Goal: Navigation & Orientation: Find specific page/section

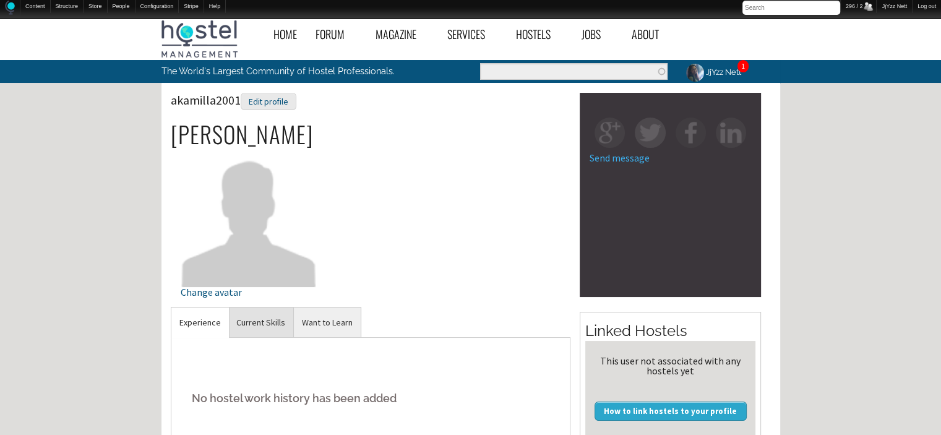
click at [256, 324] on link "Current Skills" at bounding box center [260, 322] width 65 height 30
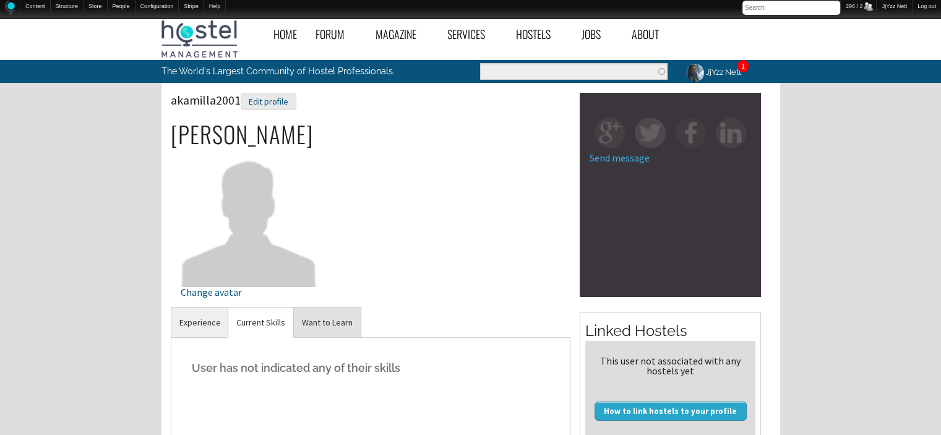
click at [337, 329] on link "Want to Learn" at bounding box center [327, 322] width 67 height 30
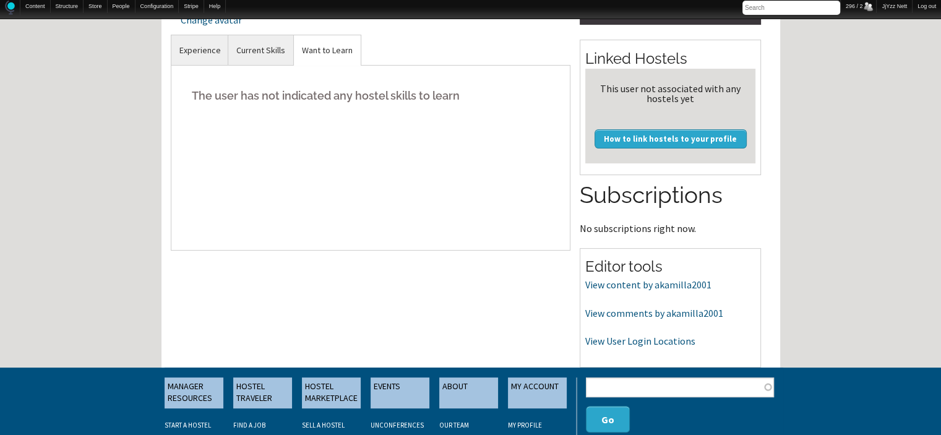
scroll to position [404, 0]
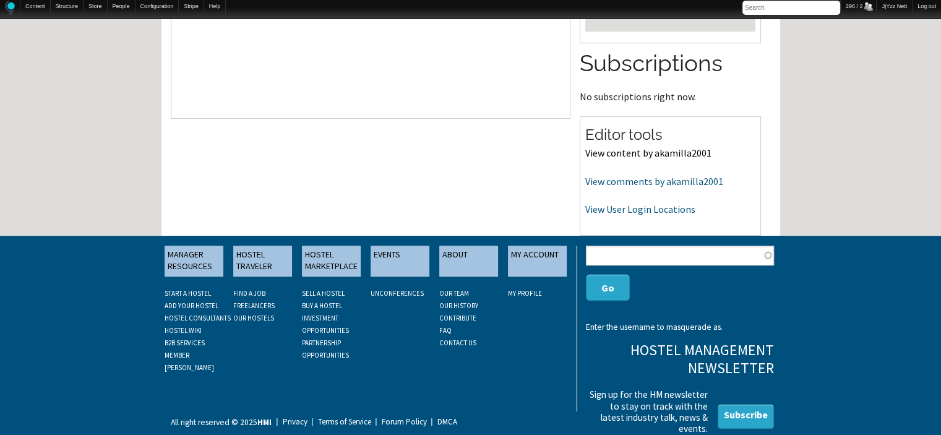
click at [608, 148] on link "View content by akamilla2001" at bounding box center [648, 153] width 126 height 12
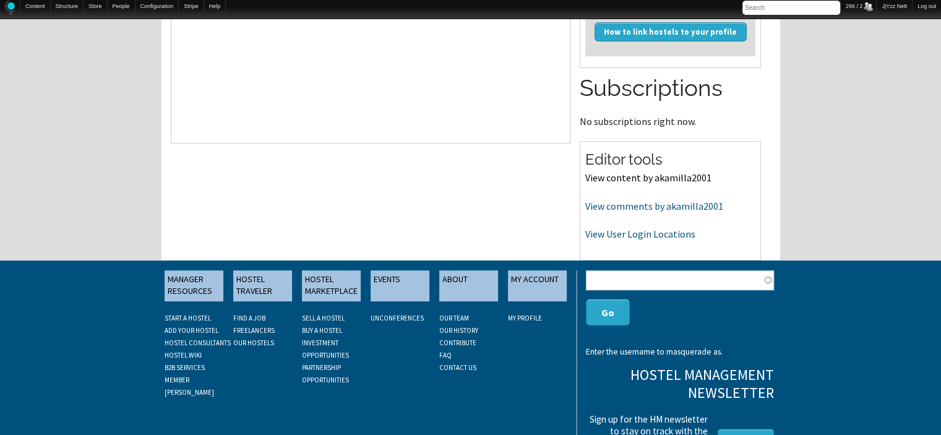
scroll to position [280, 0]
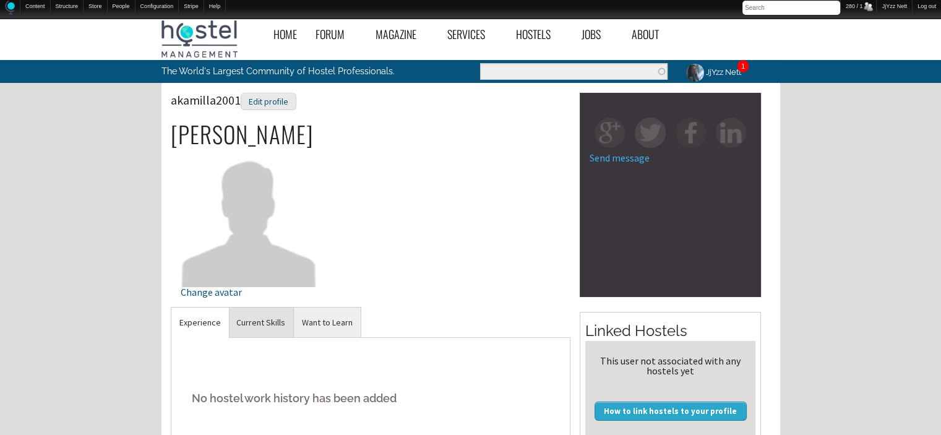
click at [268, 312] on link "Current Skills" at bounding box center [260, 322] width 65 height 30
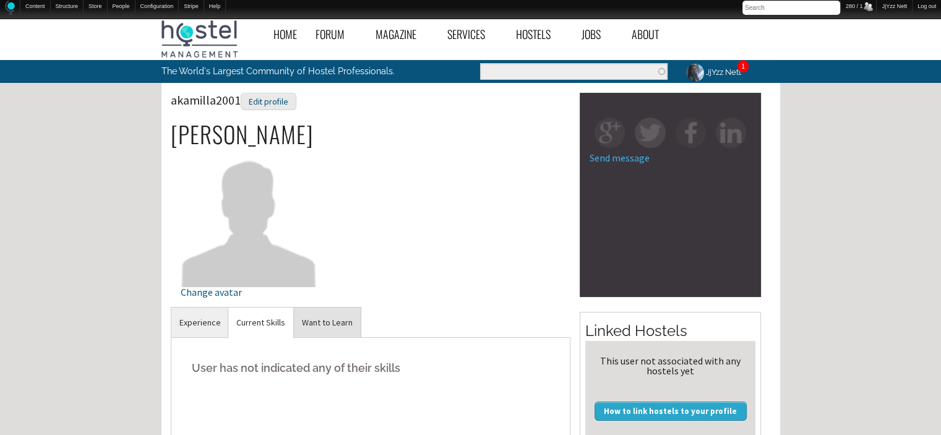
click at [319, 312] on link "Want to Learn" at bounding box center [327, 322] width 67 height 30
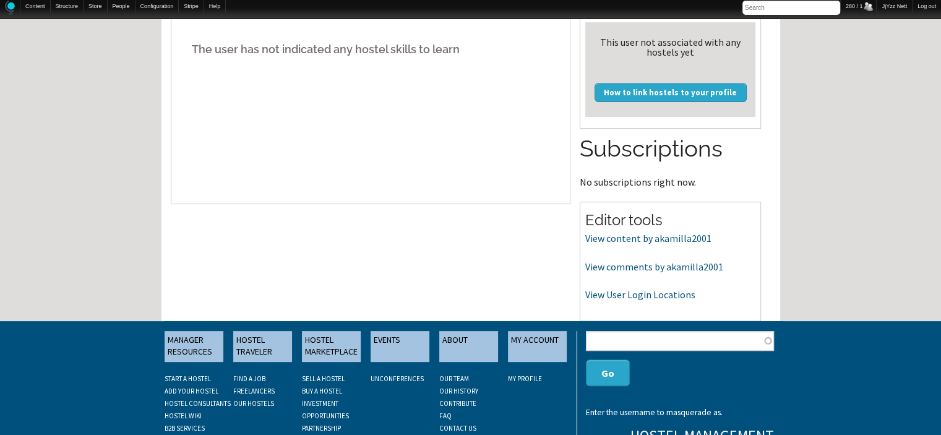
scroll to position [322, 0]
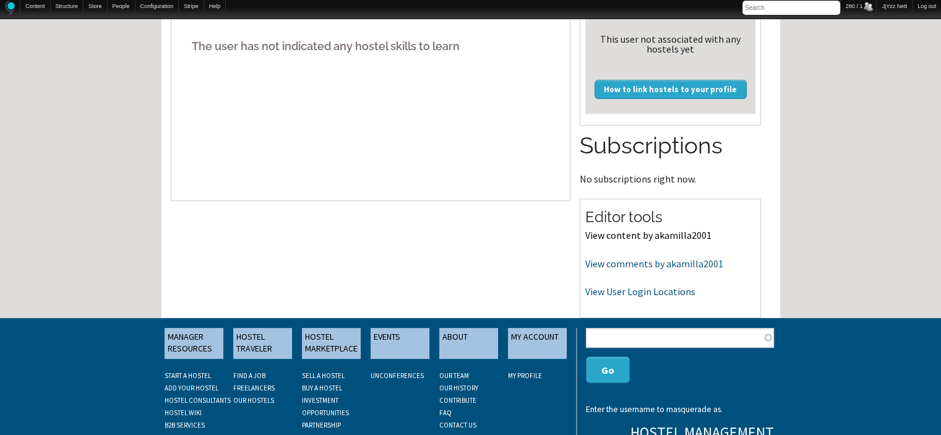
click at [607, 233] on link "View content by akamilla2001" at bounding box center [648, 235] width 126 height 12
click at [617, 269] on link "View comments by akamilla2001" at bounding box center [654, 263] width 138 height 12
click at [658, 234] on link "View content by akamilla2001" at bounding box center [648, 235] width 126 height 12
click at [663, 260] on link "View comments by akamilla2001" at bounding box center [654, 263] width 138 height 12
click at [614, 292] on link "View User Login Locations" at bounding box center [640, 291] width 110 height 12
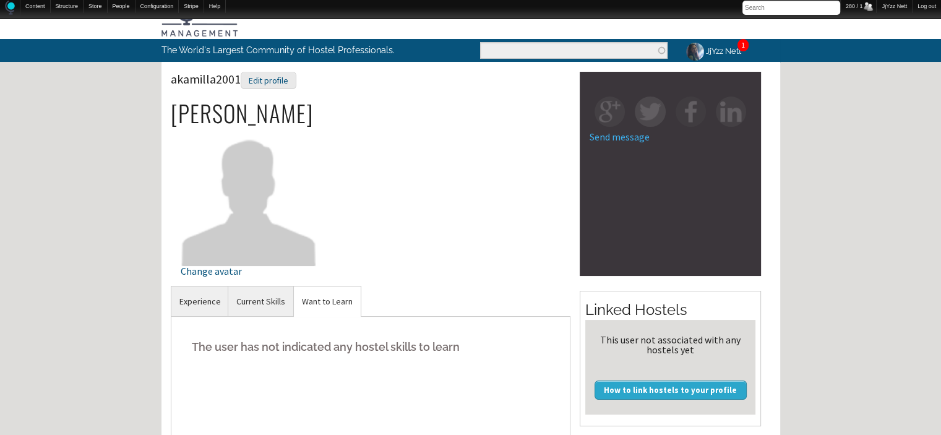
scroll to position [0, 0]
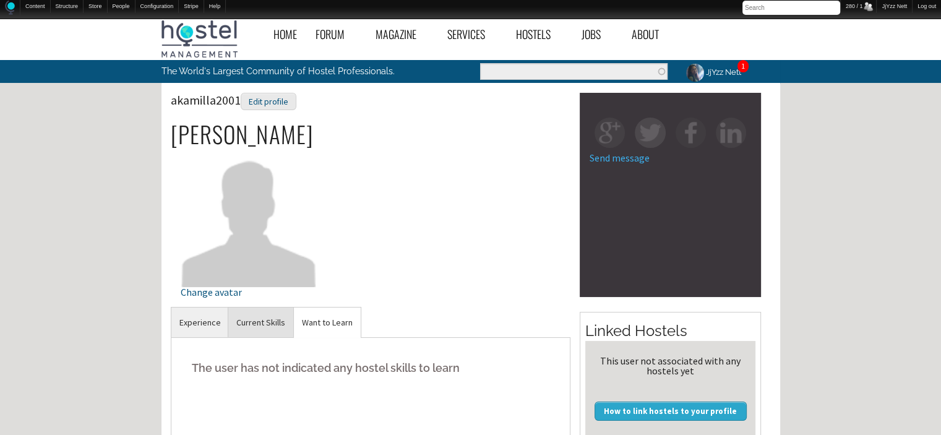
click at [259, 329] on link "Current Skills" at bounding box center [260, 322] width 65 height 30
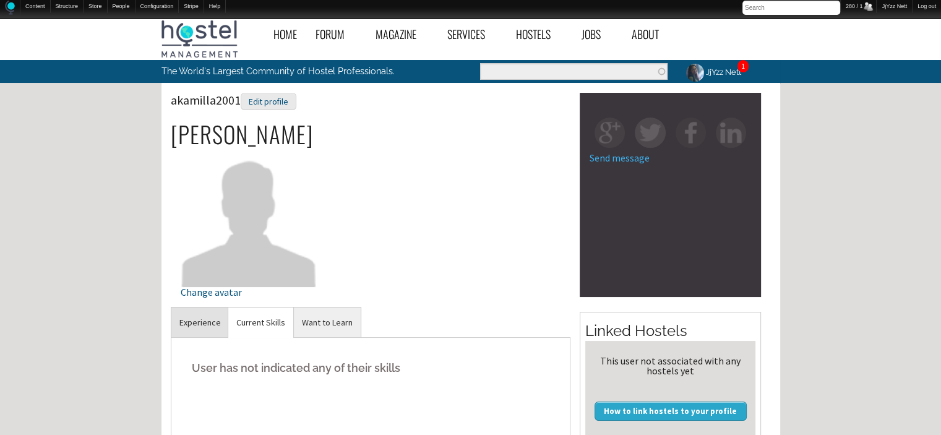
click at [194, 314] on link "Experience" at bounding box center [200, 322] width 58 height 30
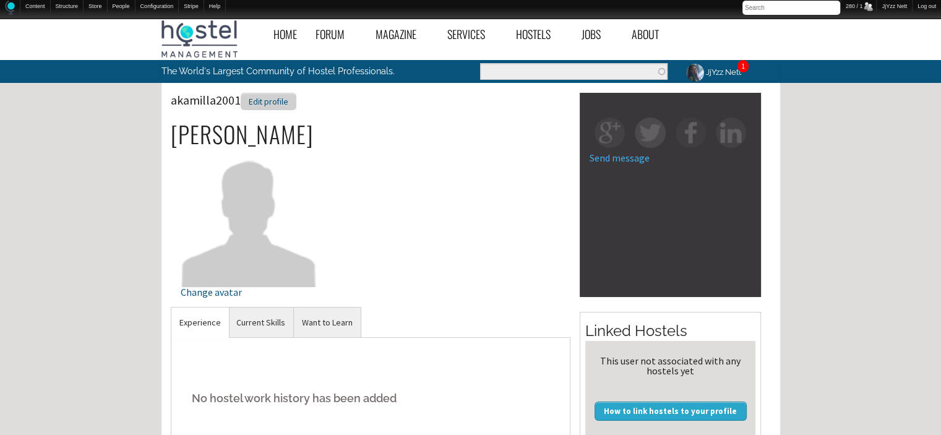
click at [266, 105] on div "Edit profile" at bounding box center [269, 102] width 56 height 18
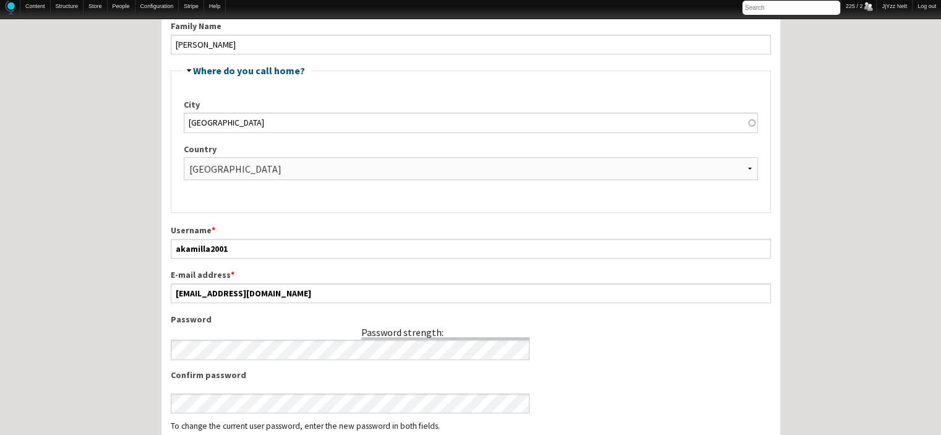
scroll to position [371, 0]
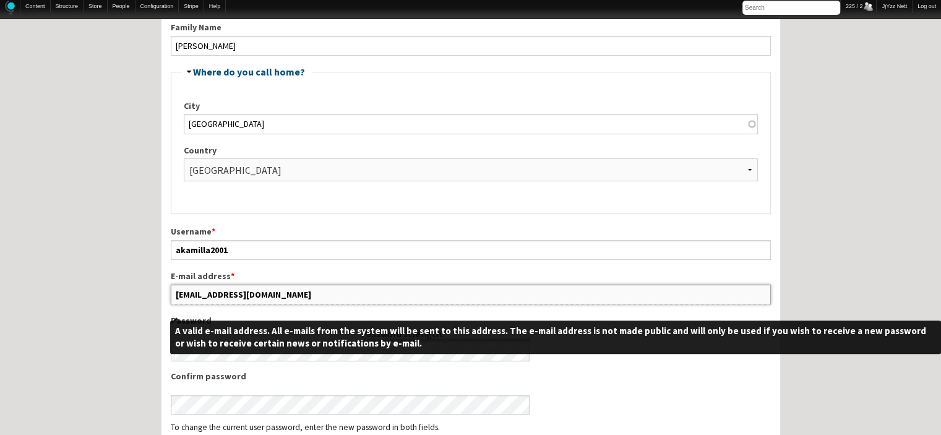
drag, startPoint x: 312, startPoint y: 294, endPoint x: 158, endPoint y: 296, distance: 154.0
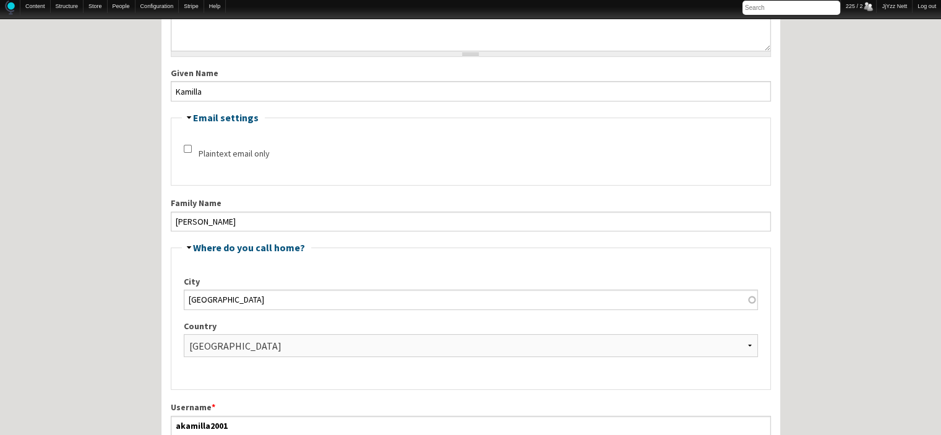
scroll to position [189, 0]
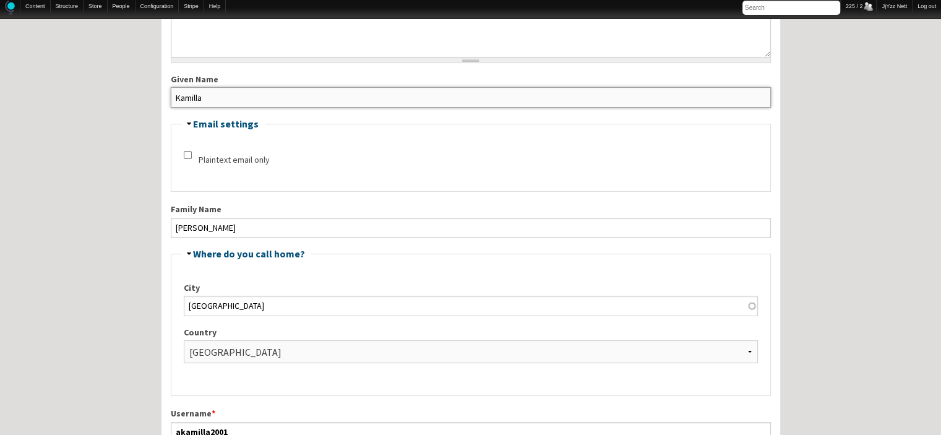
click at [384, 93] on input "Kamilla" at bounding box center [471, 97] width 600 height 20
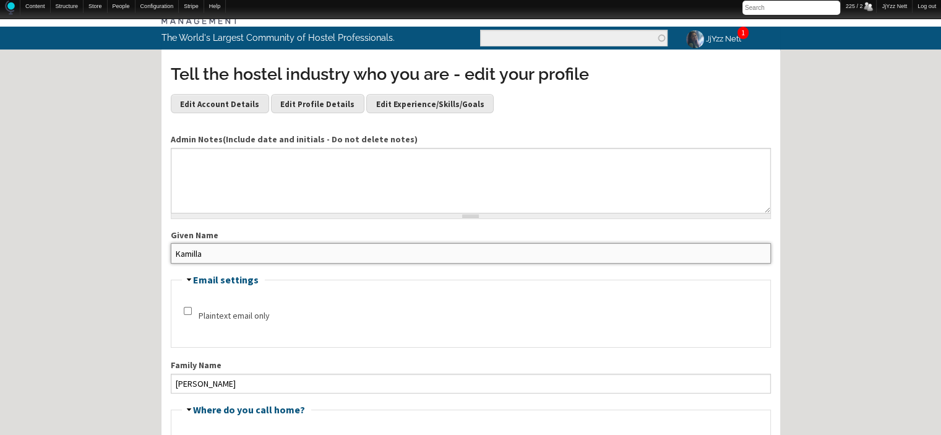
scroll to position [0, 0]
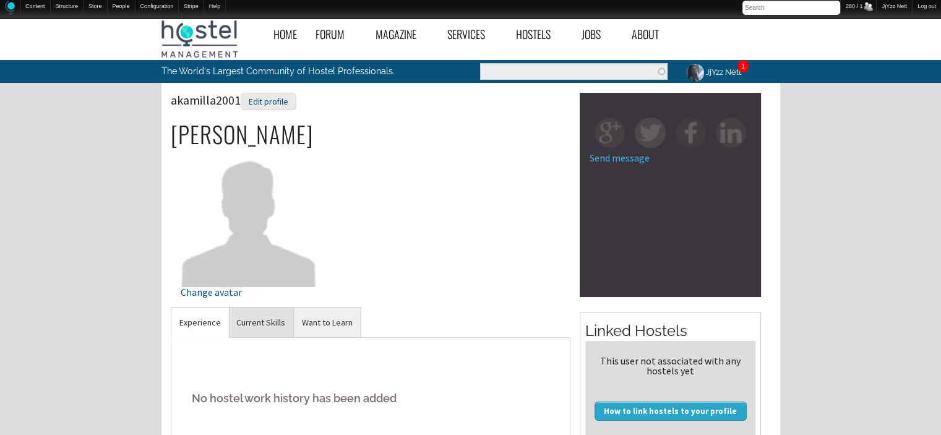
click at [269, 326] on link "Current Skills" at bounding box center [260, 322] width 65 height 30
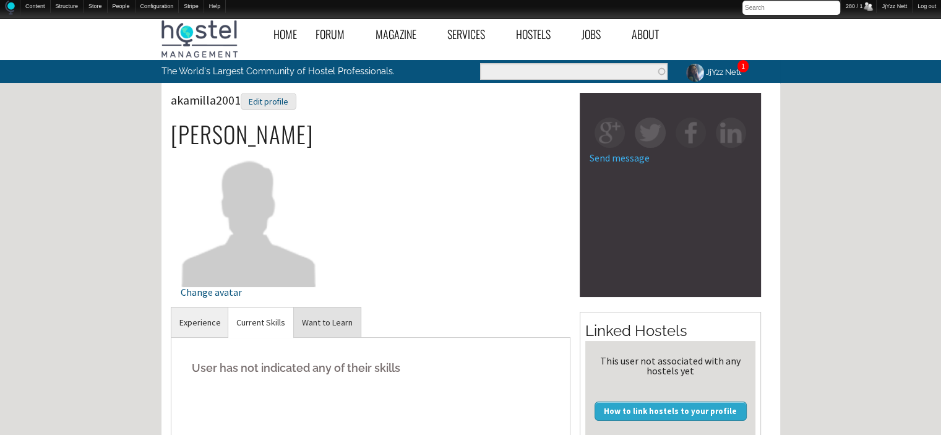
click at [316, 325] on link "Want to Learn" at bounding box center [327, 322] width 67 height 30
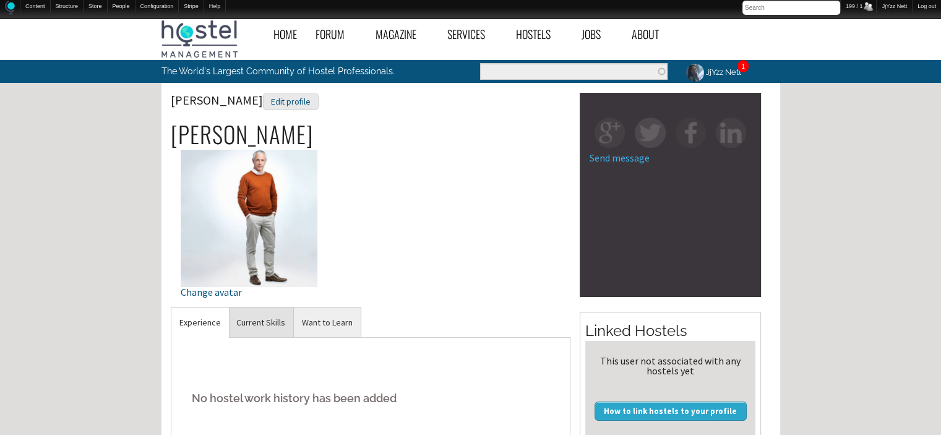
click at [257, 323] on link "Current Skills" at bounding box center [260, 322] width 65 height 30
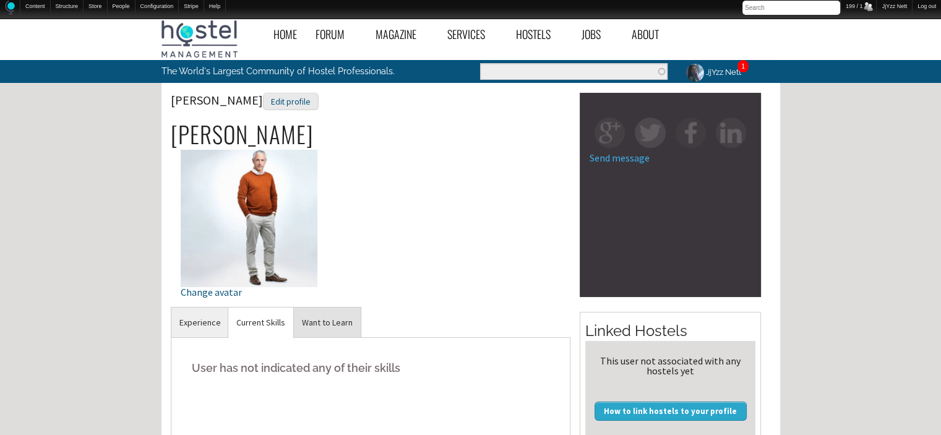
click at [317, 319] on link "Want to Learn" at bounding box center [327, 322] width 67 height 30
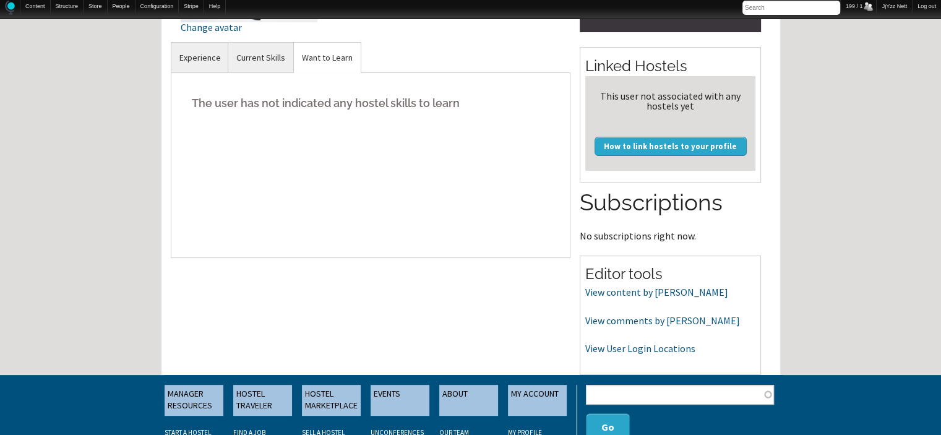
scroll to position [288, 0]
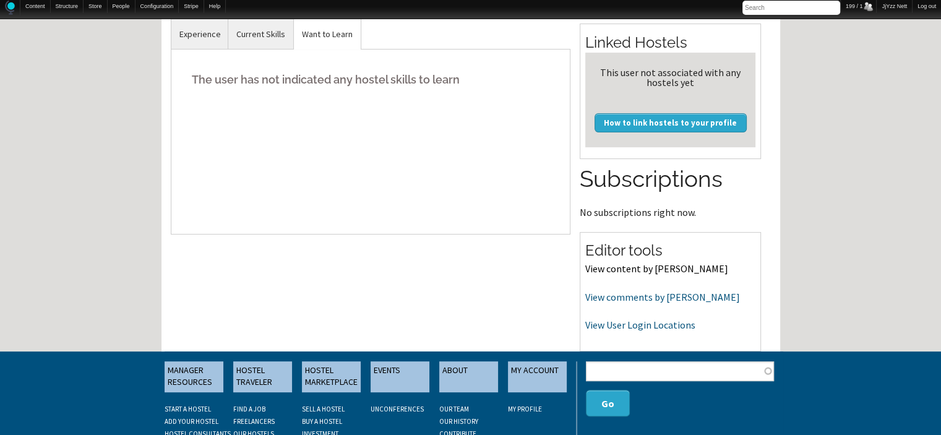
click at [636, 265] on link "View content by Lema" at bounding box center [656, 268] width 143 height 12
click at [627, 300] on link "View comments by Lema" at bounding box center [662, 297] width 155 height 12
click at [638, 268] on link "View content by Lema" at bounding box center [656, 268] width 143 height 12
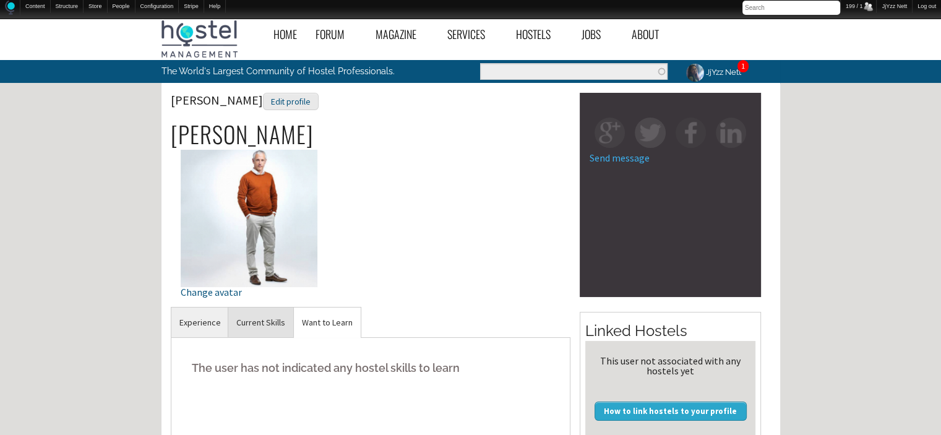
click at [260, 325] on link "Current Skills" at bounding box center [260, 322] width 65 height 30
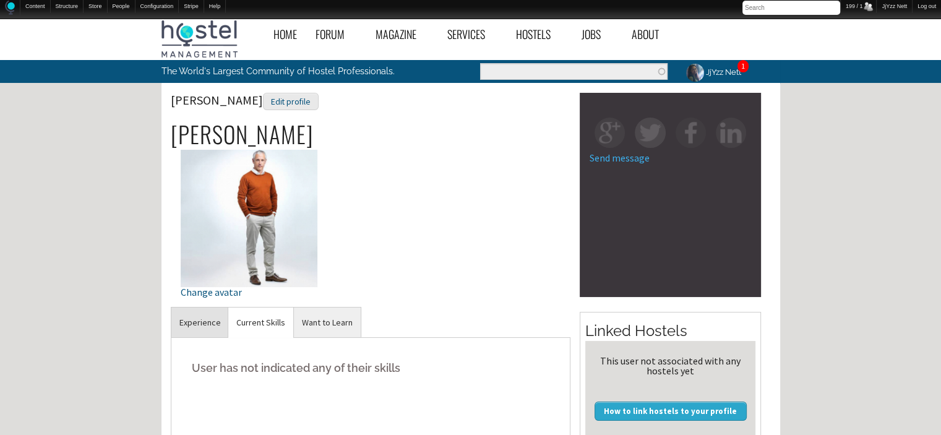
click at [209, 326] on link "Experience" at bounding box center [200, 322] width 58 height 30
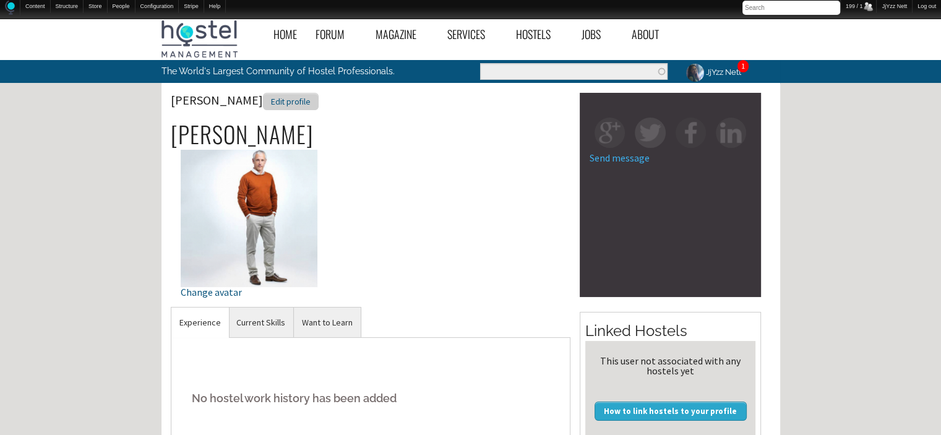
click at [263, 103] on div "Edit profile" at bounding box center [291, 102] width 56 height 18
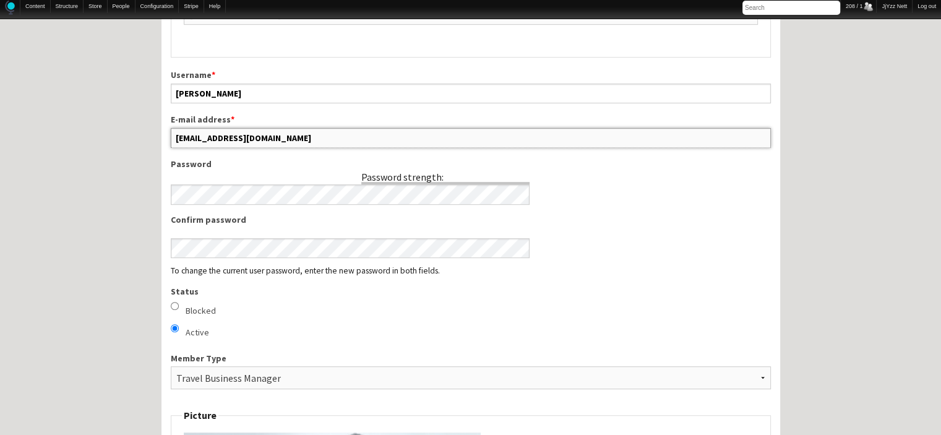
scroll to position [732, 0]
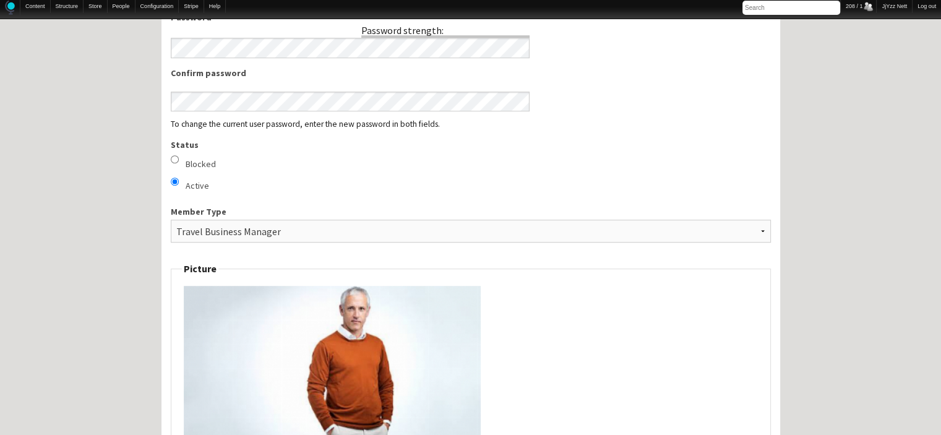
drag, startPoint x: 286, startPoint y: 422, endPoint x: 114, endPoint y: 328, distance: 196.5
click at [114, 328] on div "Home Forum « Back Forum Forums Index « Back Forums Index New Posts Recent Activ…" at bounding box center [470, 427] width 941 height 2293
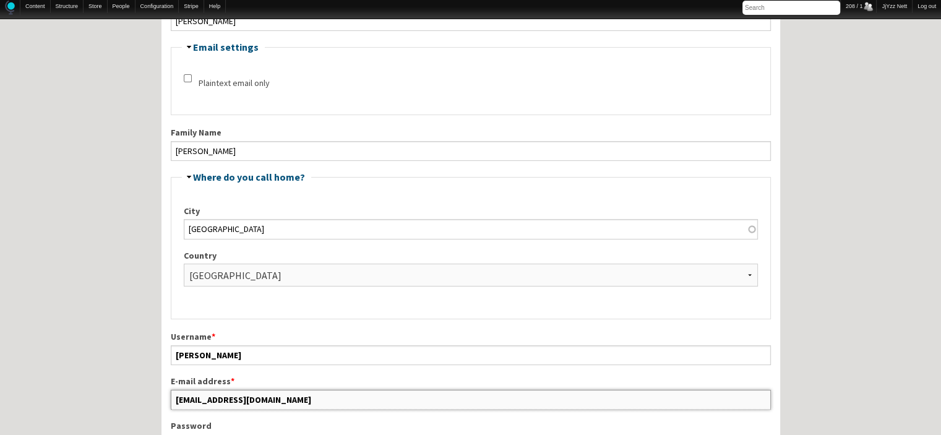
scroll to position [304, 0]
